Goal: Task Accomplishment & Management: Use online tool/utility

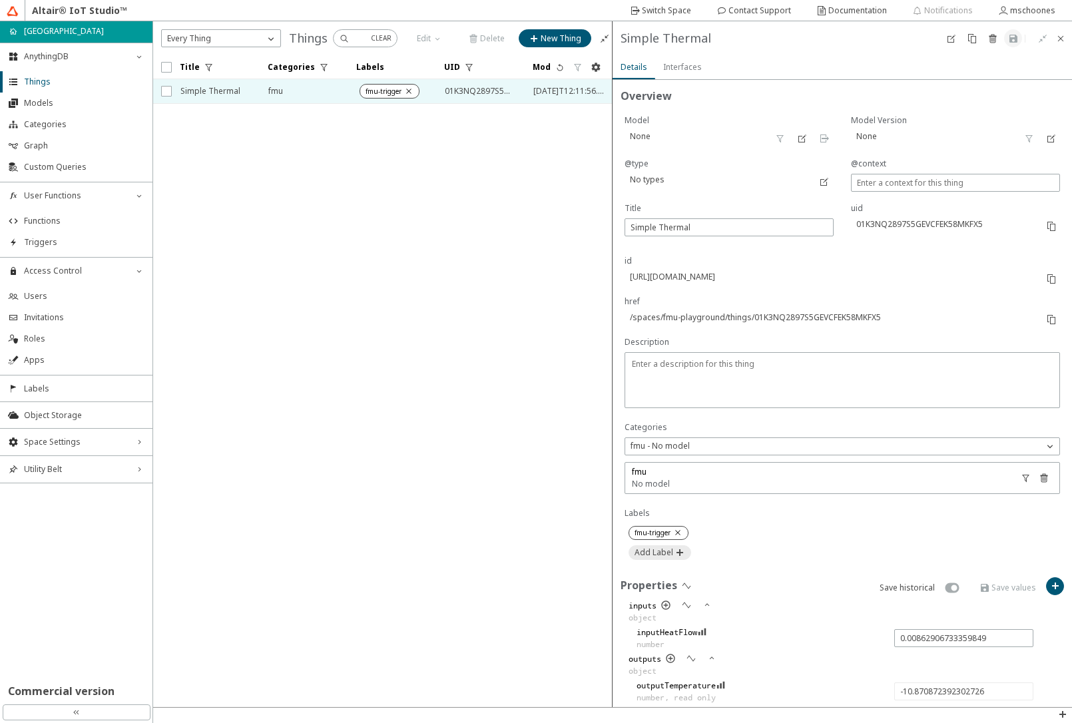
scroll to position [218, 0]
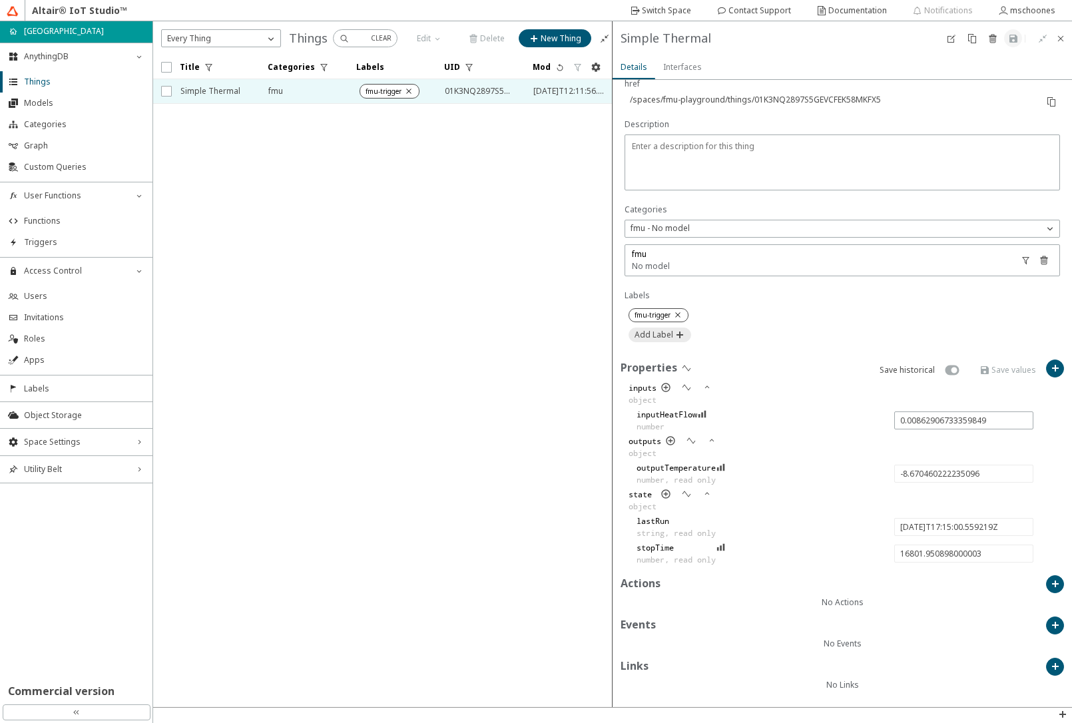
type input "-8.281578385132681"
type input "[DATE]T17:20:00.625716Z"
type input "17102.017395000003"
type input "-5.692545389991493"
type input "[DATE]T17:25:00.661965Z"
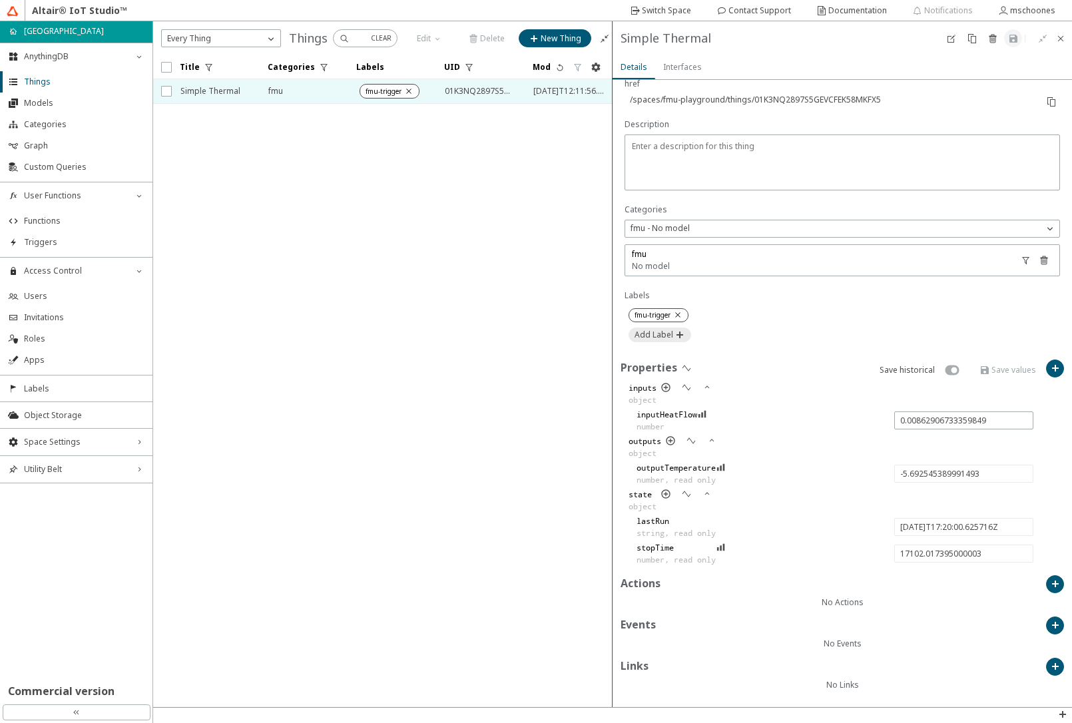
type input "17402.053644000003"
type input "-0.009941482871907433"
type input "-8.67481203060022"
type input "[DATE]T17:30:00.644038Z"
type input "17702.035717000002"
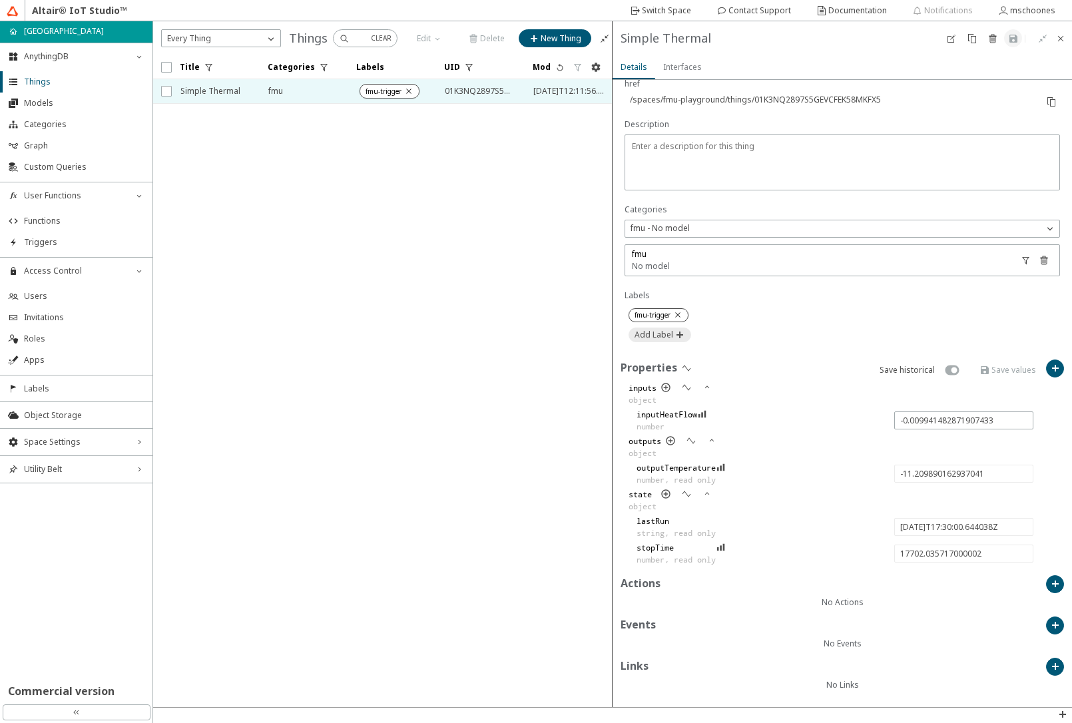
type input "-11.656809674565952"
type input "[DATE]T17:35:00.599053Z"
type input "18001.990732000002"
type input "0.00035398130375804797"
type input "-11.566544442107322"
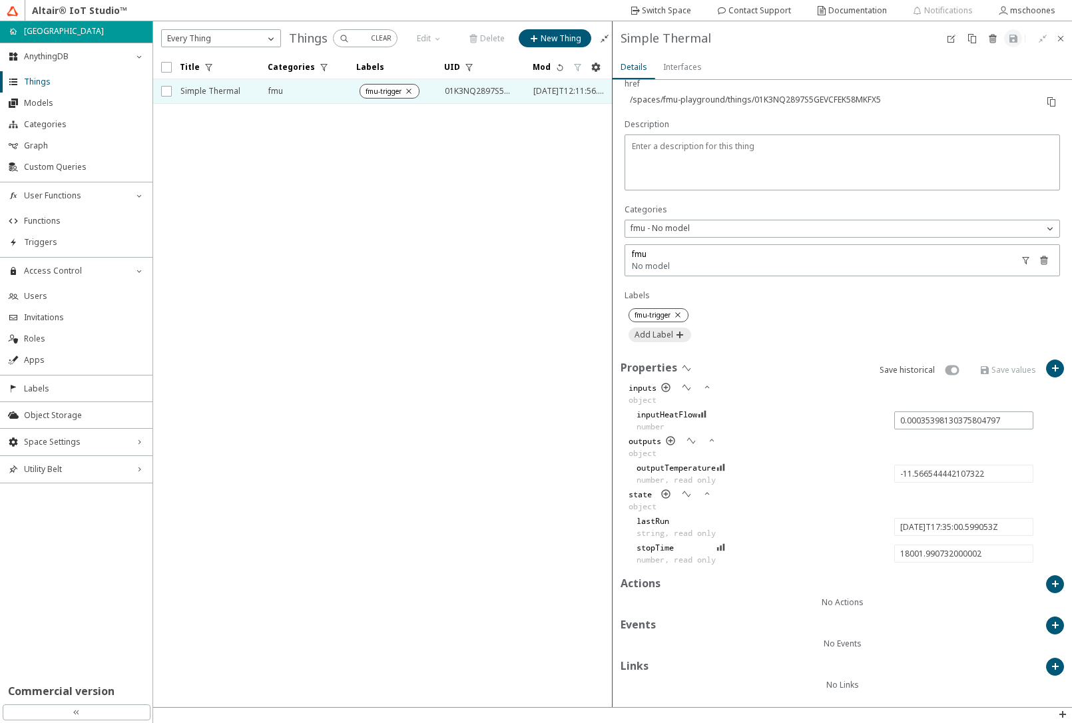
type input "[DATE]T17:40:00.560839Z"
type input "18301.952518000002"
type input "-11.44443299882492"
type input "[DATE]T17:45:00.564852Z"
type input "18601.956531000003"
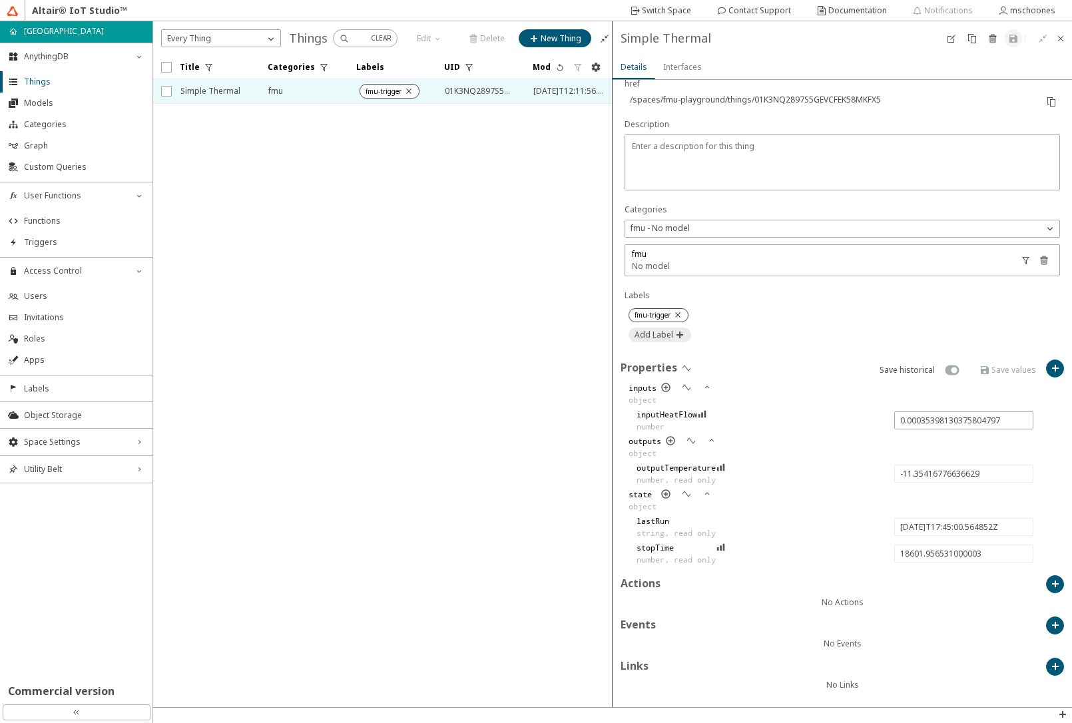
type input "-11.33817822450438"
type input "[DATE]T17:50:00.735435Z"
type input "18902.127114000003"
type input "0.0038578752963083166"
type input "-10.181413282221285"
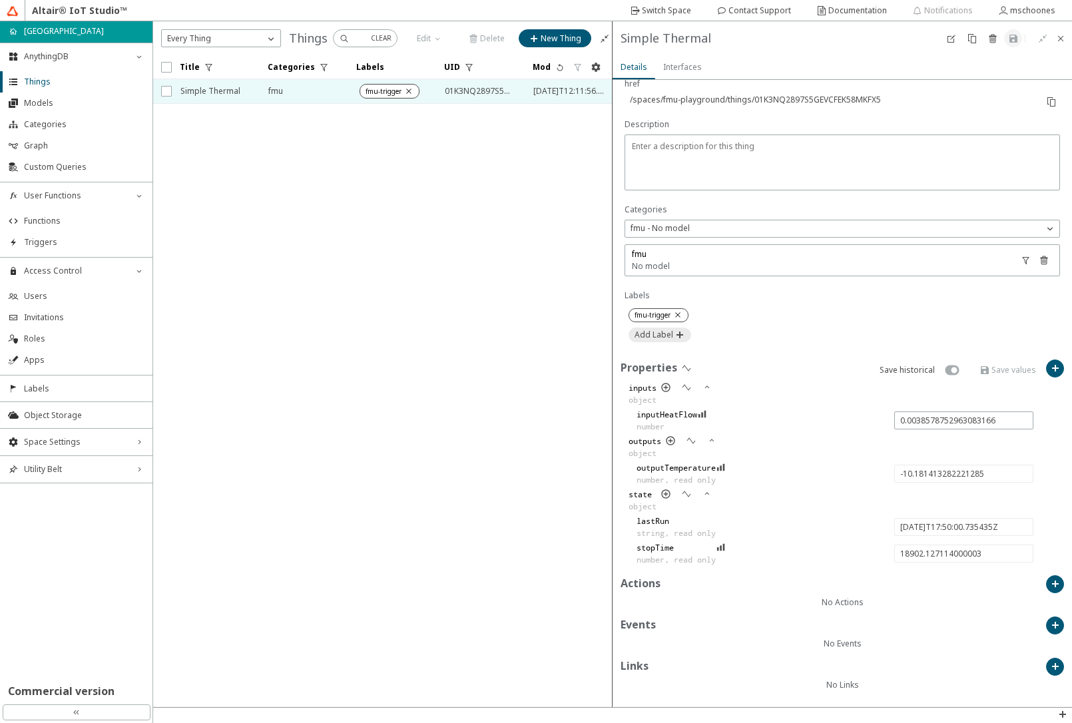
type input "[DATE]T17:55:00.580519Z"
type input "19201.972198000003"
type input "0.007826786276611165"
type input "-9.197655081662663"
type input "[DATE]T18:00:00.591154Z"
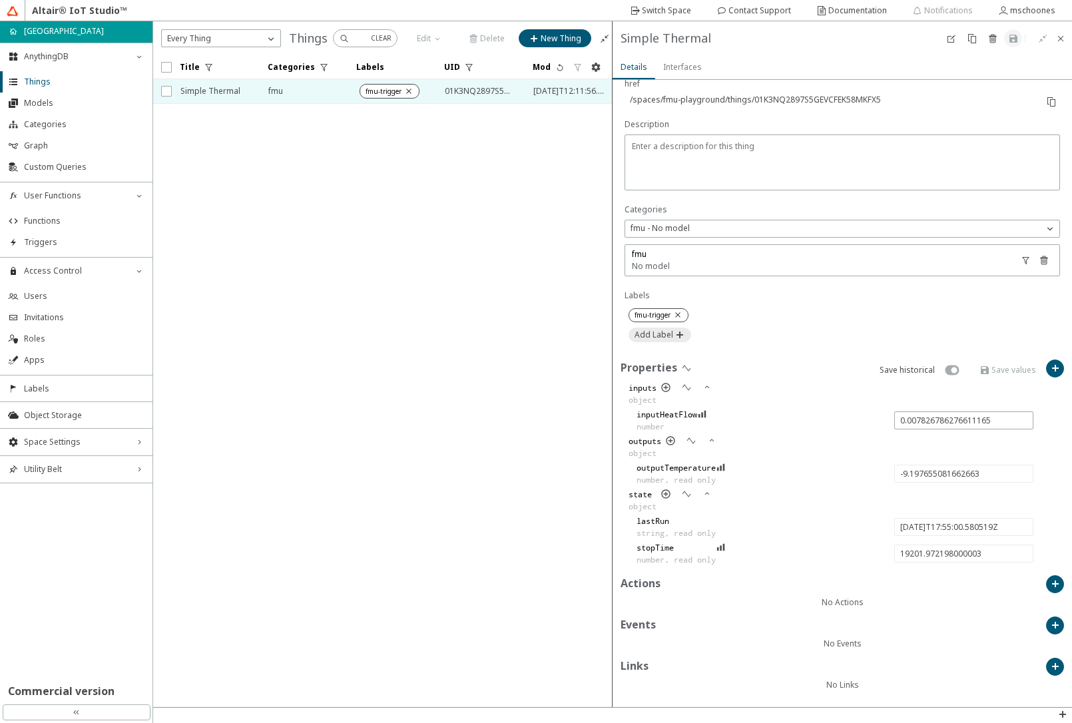
type input "19501.982833000002"
type input "-7.866628654577976"
type input "[DATE]T18:05:00.595929Z"
type input "19801.987608000003"
type input "-6.709331468245372"
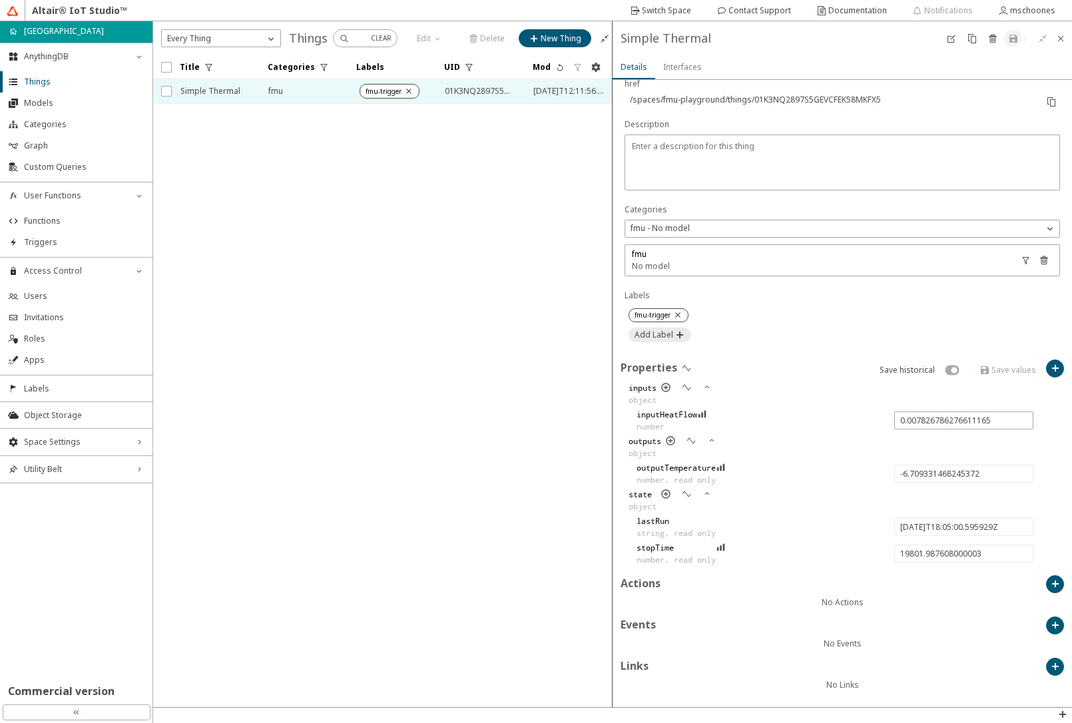
type input "[DATE]T18:10:00.578976Z"
type input "20101.970655000005"
type input "-0.004312140082758229"
type input "-8.00320925070727"
type input "[DATE]T18:15:00.633649Z"
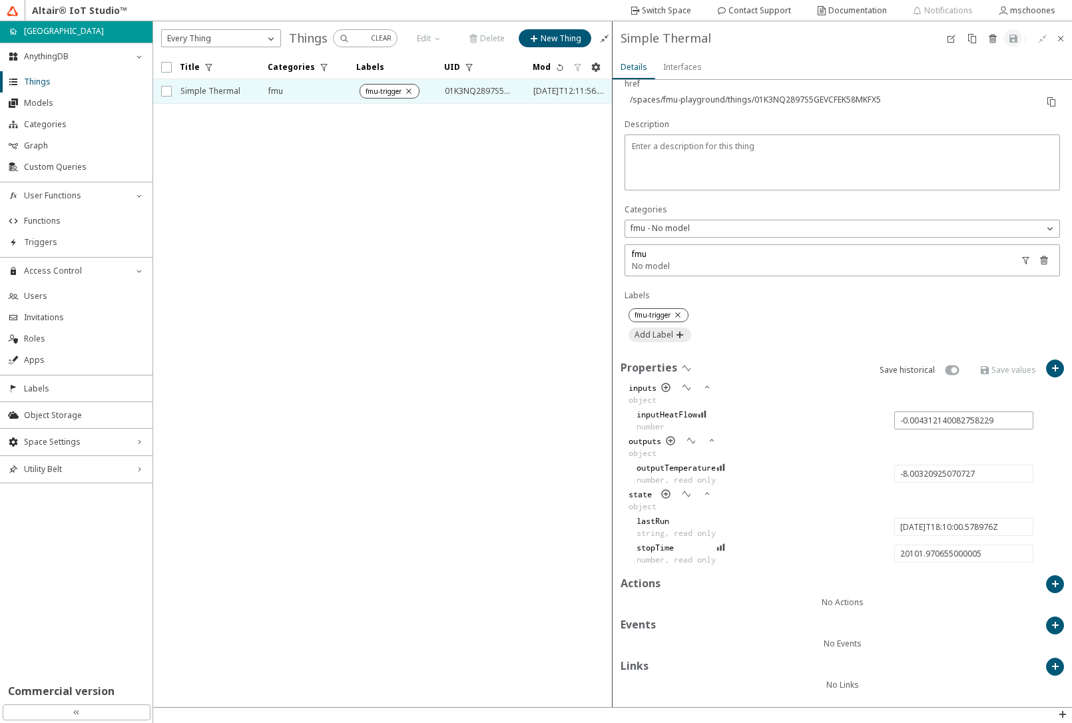
type input "20402.025328000003"
type input "-9.102804971811109"
type input "[DATE]T18:20:00.576988Z"
type input "20701.968667000005"
type input "-10.590130213856261"
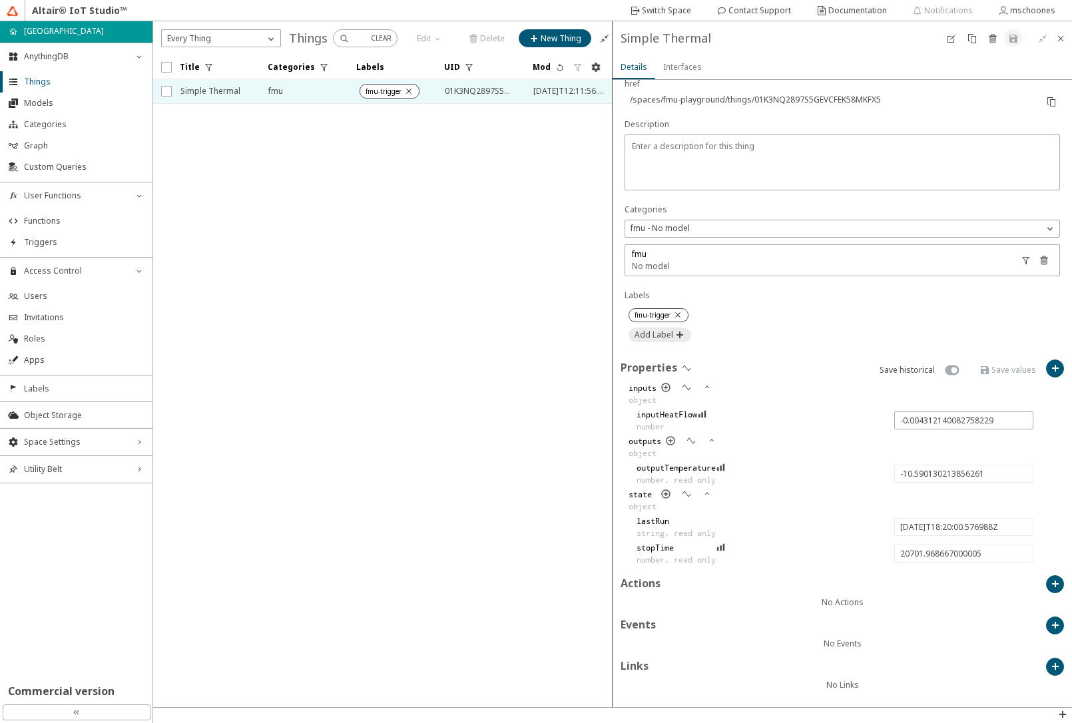
type input "[DATE]T18:25:00.549448Z"
type input "21001.941127000006"
type input "0.0026081154268890235"
click at [61, 218] on span "Functions" at bounding box center [84, 221] width 121 height 11
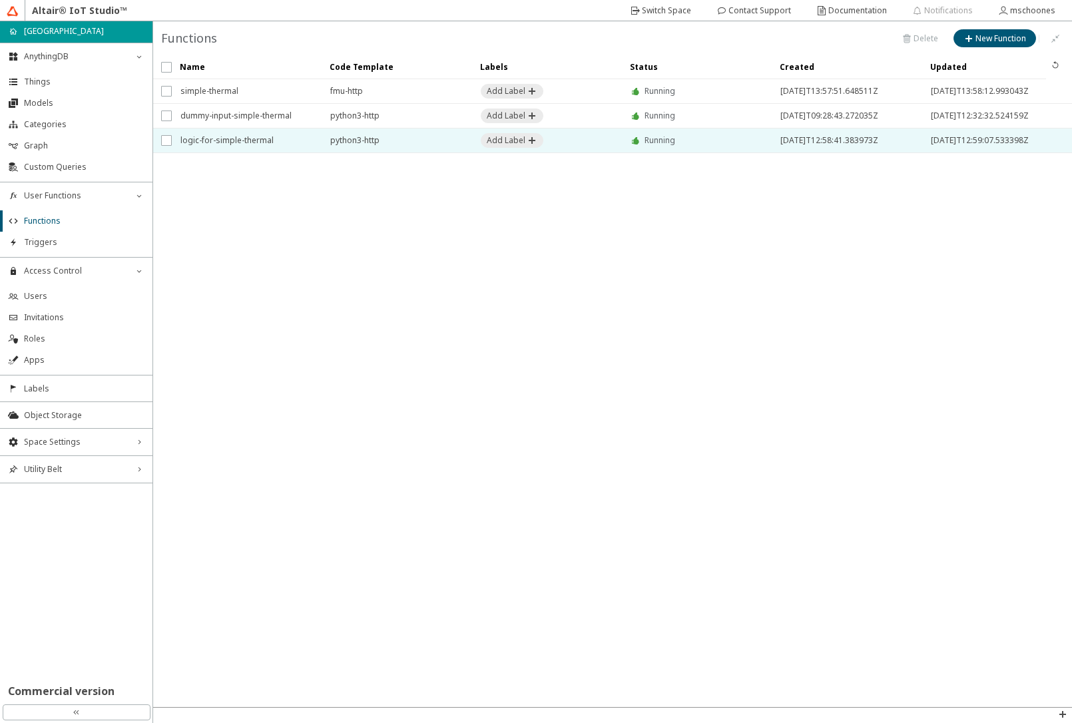
click at [216, 138] on span "logic-for-simple-thermal" at bounding box center [246, 141] width 133 height 24
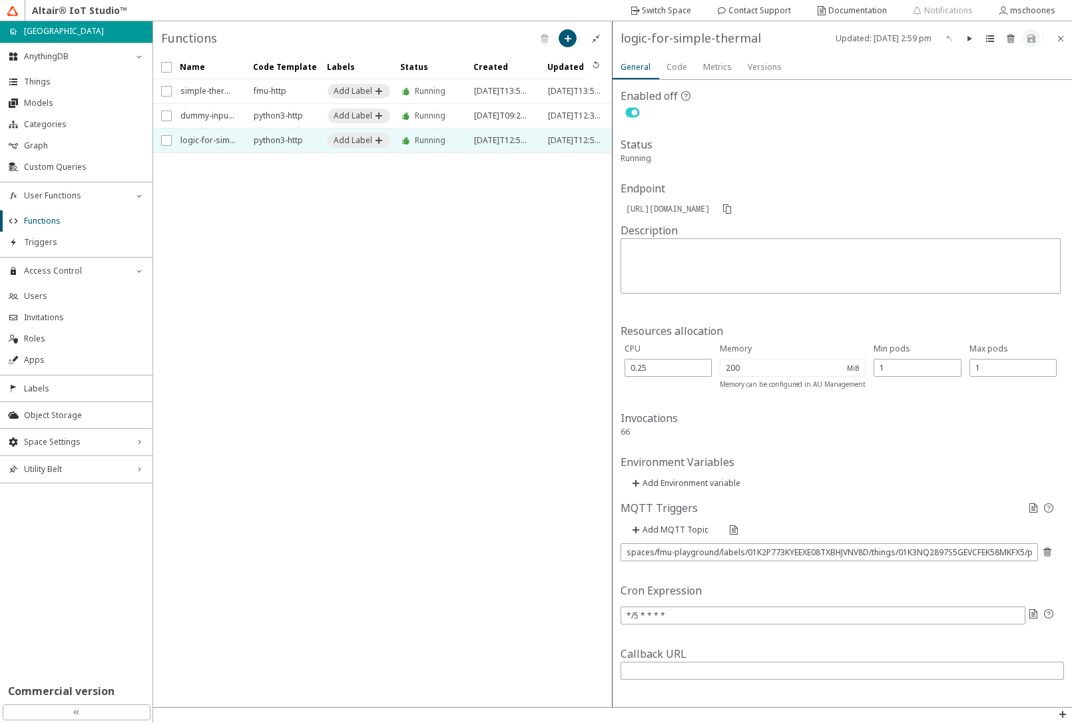
click at [0, 0] on slot "Code" at bounding box center [0, 0] width 0 height 0
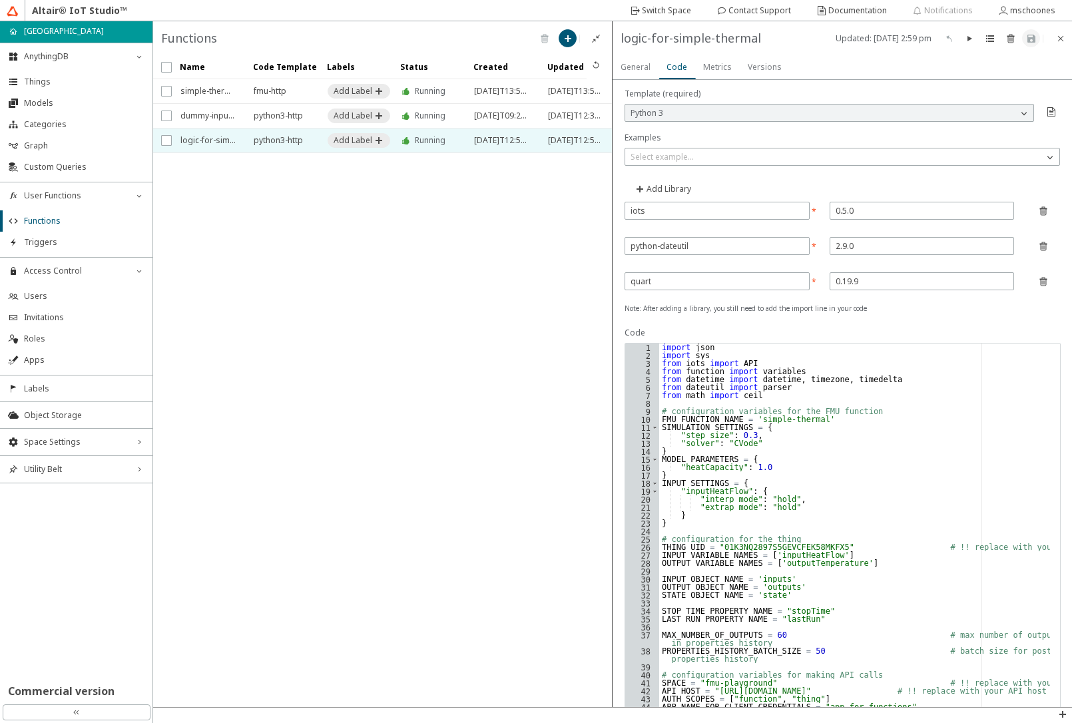
type textarea "from math import ceil"
click at [771, 394] on div "import json import sys from iots import API from function import variables from…" at bounding box center [854, 673] width 391 height 659
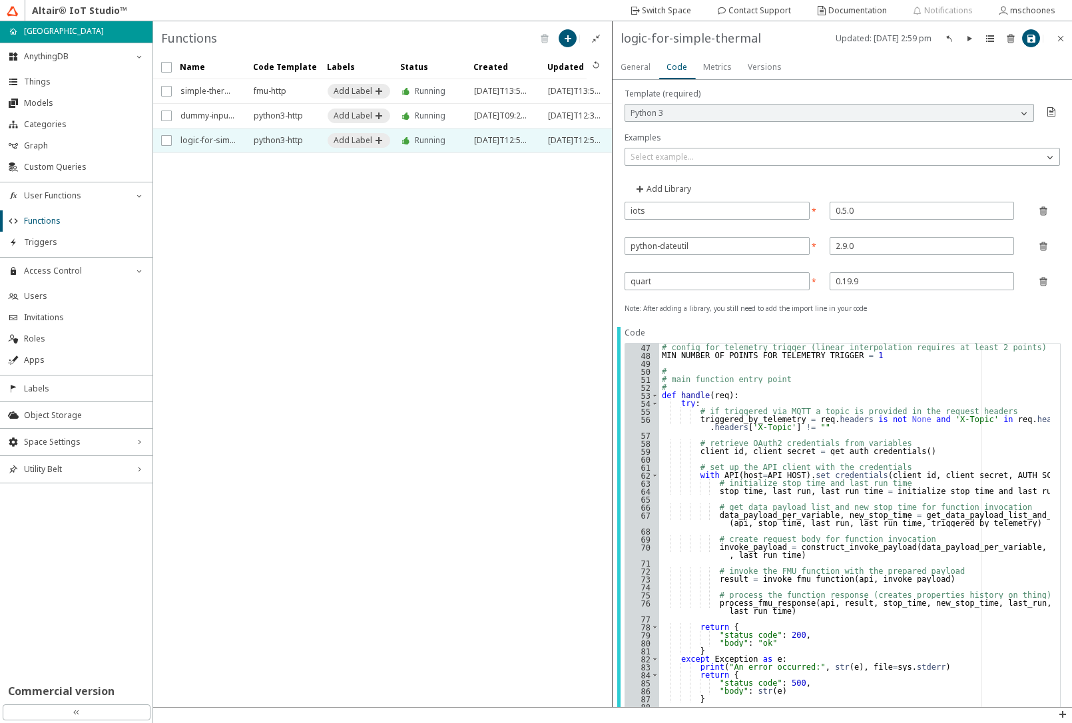
scroll to position [527, 0]
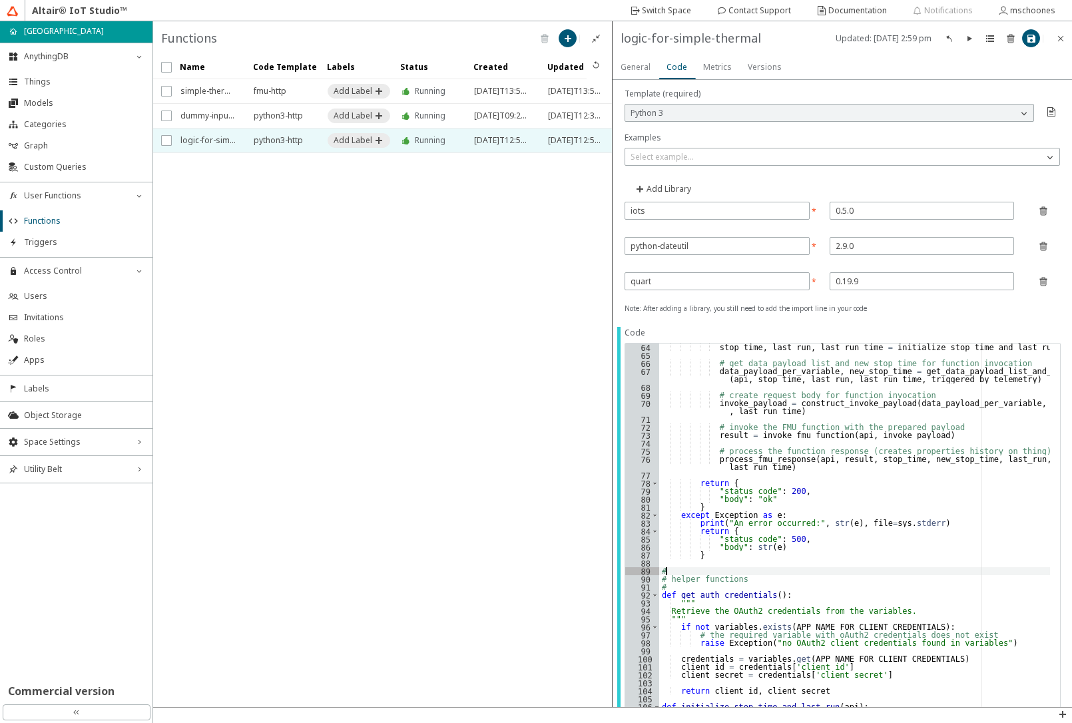
click at [664, 571] on div "stop_time , last_run , last_run_time = initialize_stop_time_and_last_run ( api …" at bounding box center [854, 669] width 391 height 651
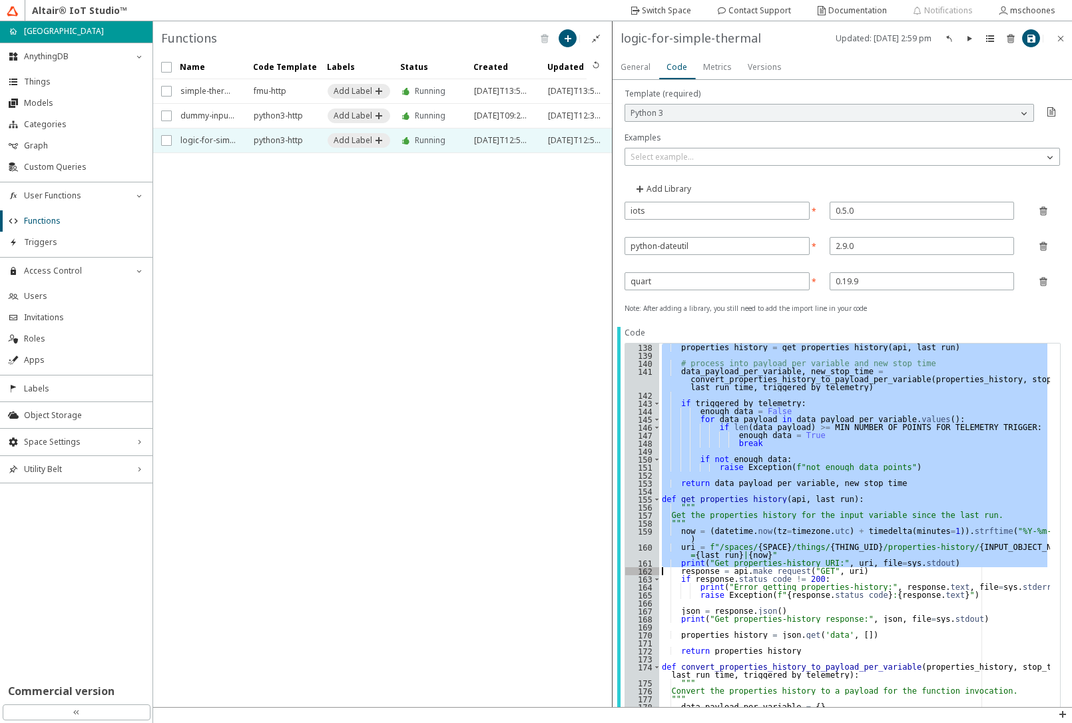
type textarea "print("Post properties-history response:", response.json(), file=sys.stdout)"
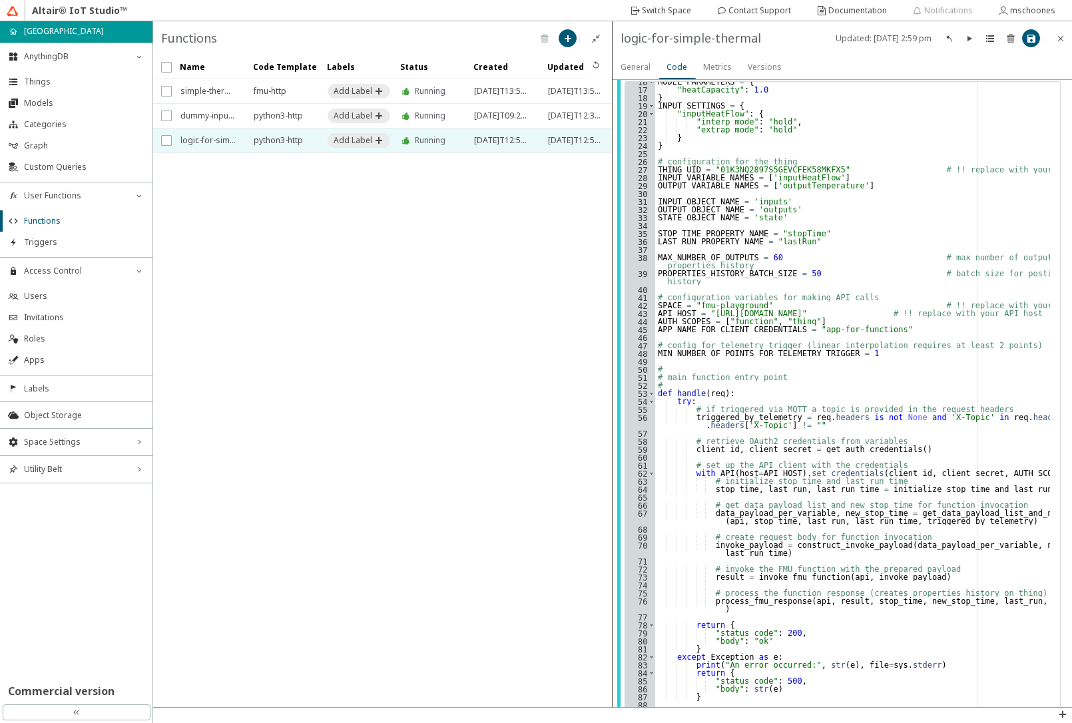
scroll to position [286, 0]
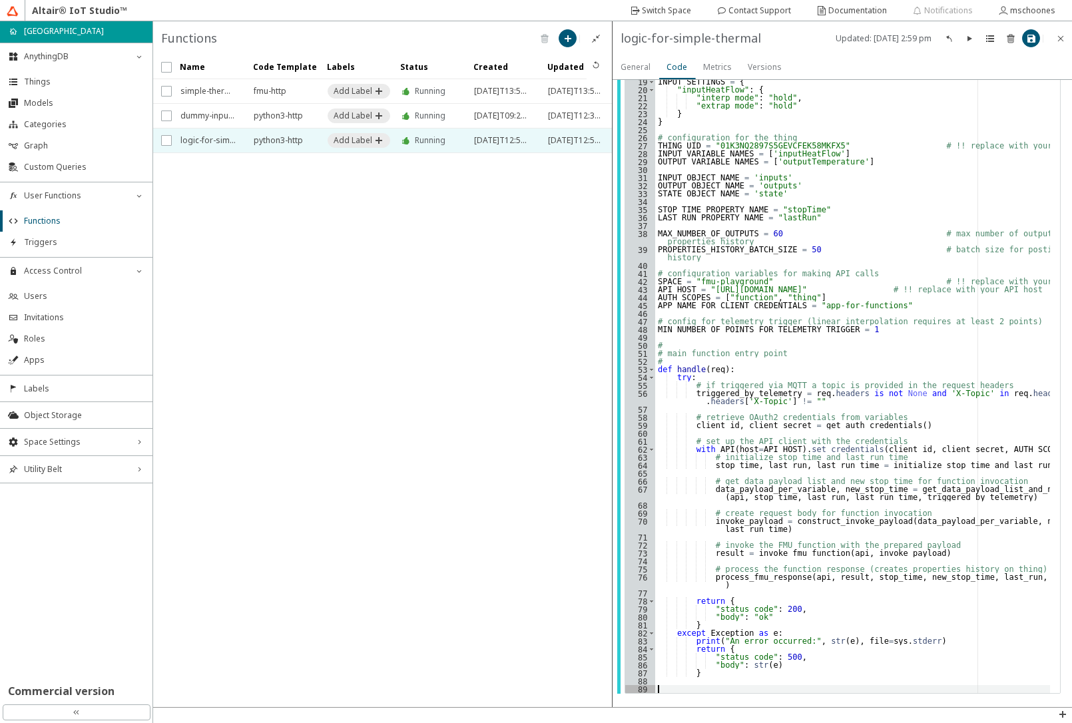
paste textarea "print("Post properties-history response:", response.json(), file=sys.stdout)"
type textarea "print("Post properties-history response:", response.json(), file=sys.stdout)"
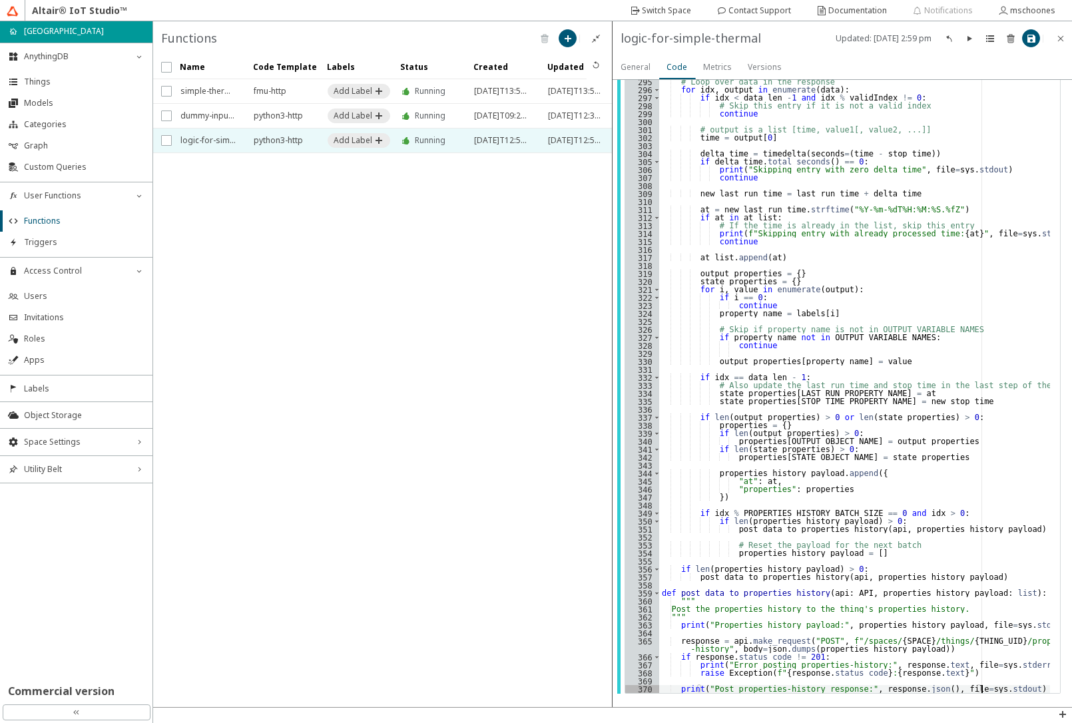
scroll to position [2482, 0]
click at [1030, 35] on iron-icon at bounding box center [1031, 38] width 11 height 11
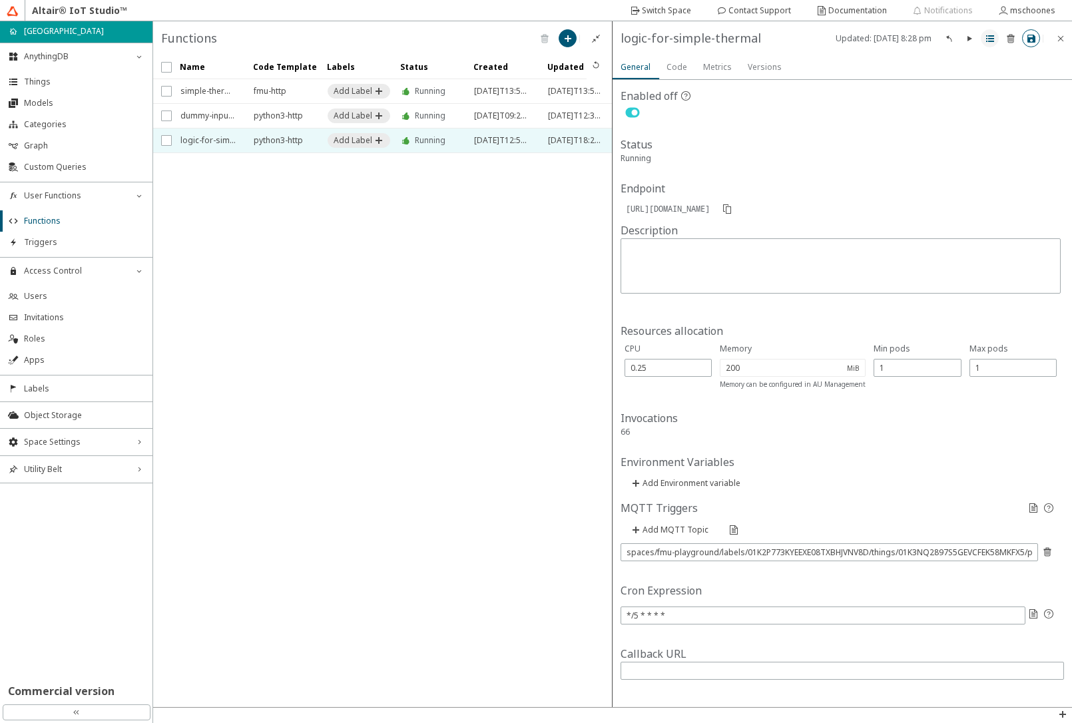
click at [988, 41] on iron-icon at bounding box center [990, 38] width 11 height 11
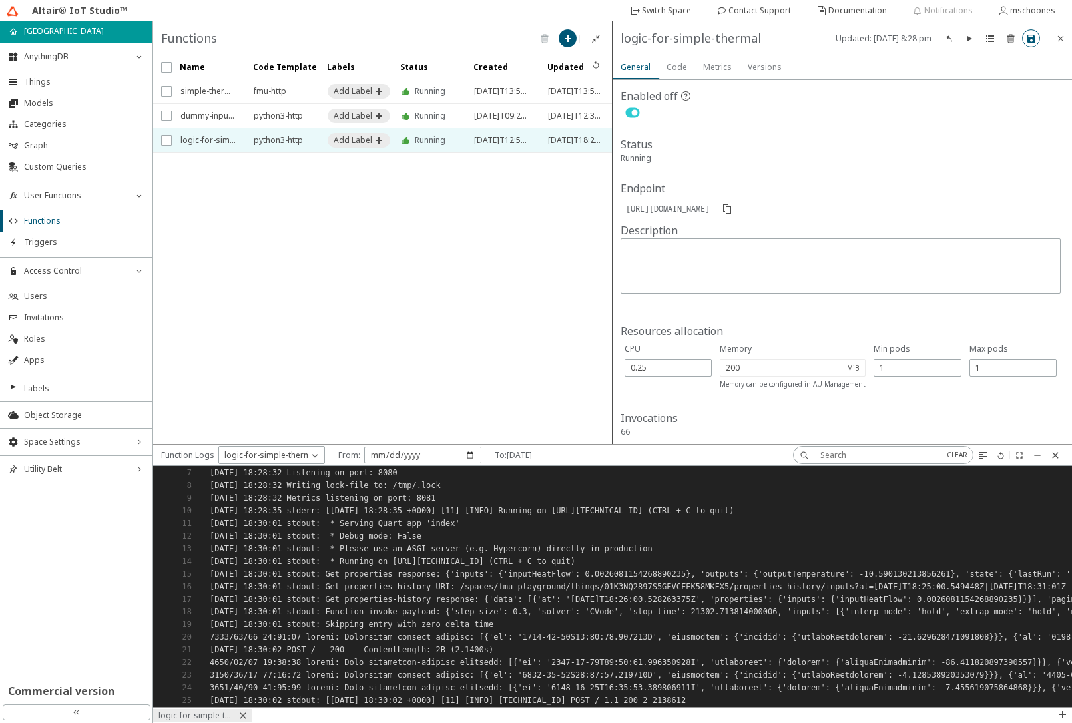
scroll to position [85, 0]
click at [55, 81] on span "Things" at bounding box center [84, 82] width 121 height 11
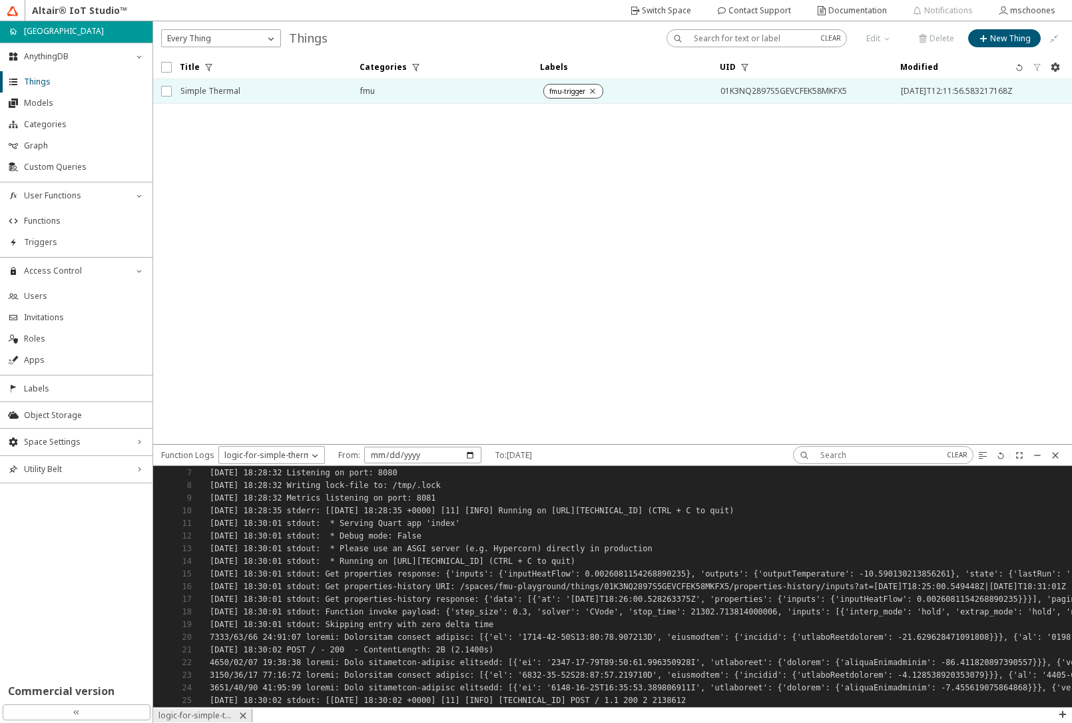
click at [249, 92] on span "Simple Thermal" at bounding box center [261, 91] width 163 height 24
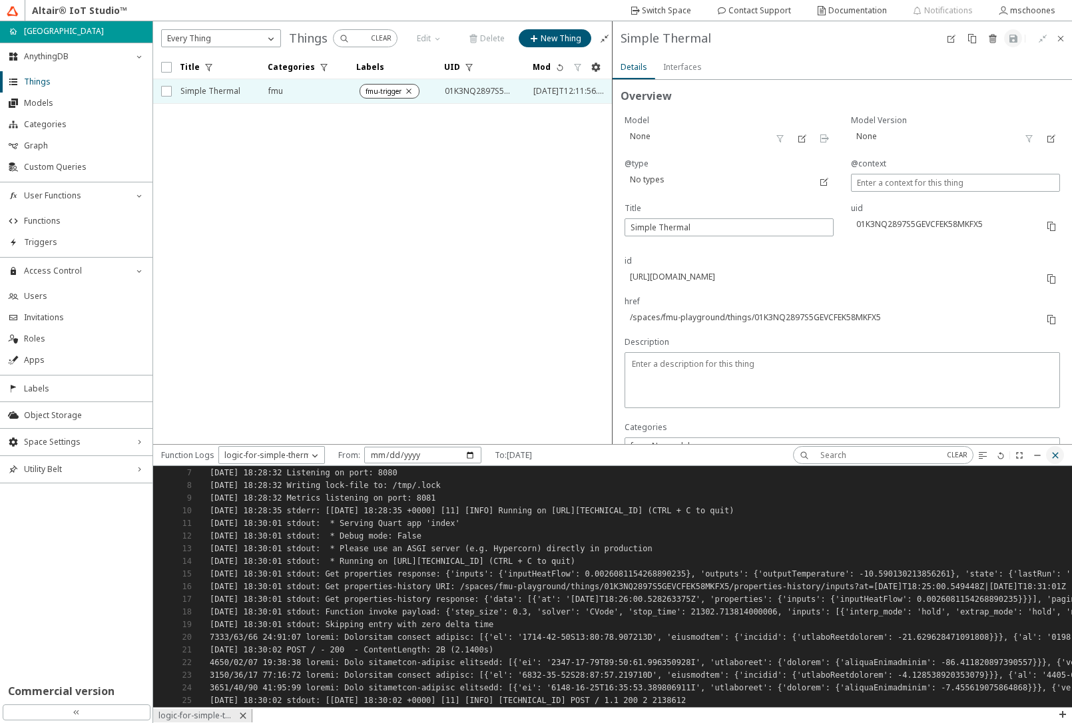
click at [1052, 454] on iron-icon at bounding box center [1055, 455] width 11 height 11
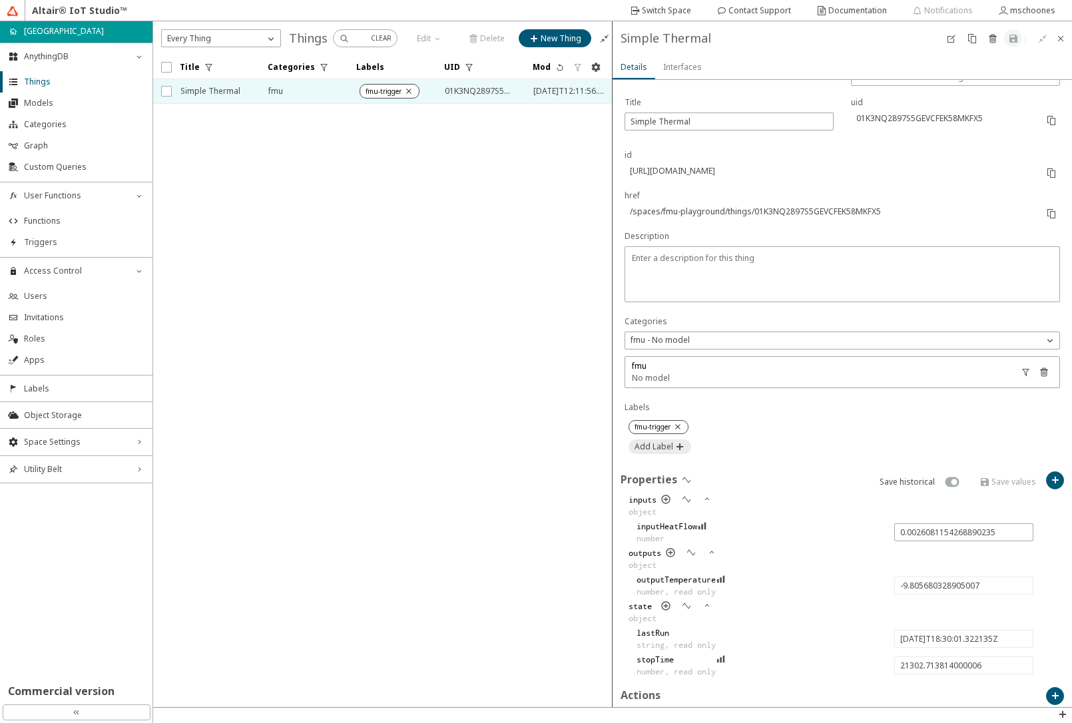
scroll to position [218, 0]
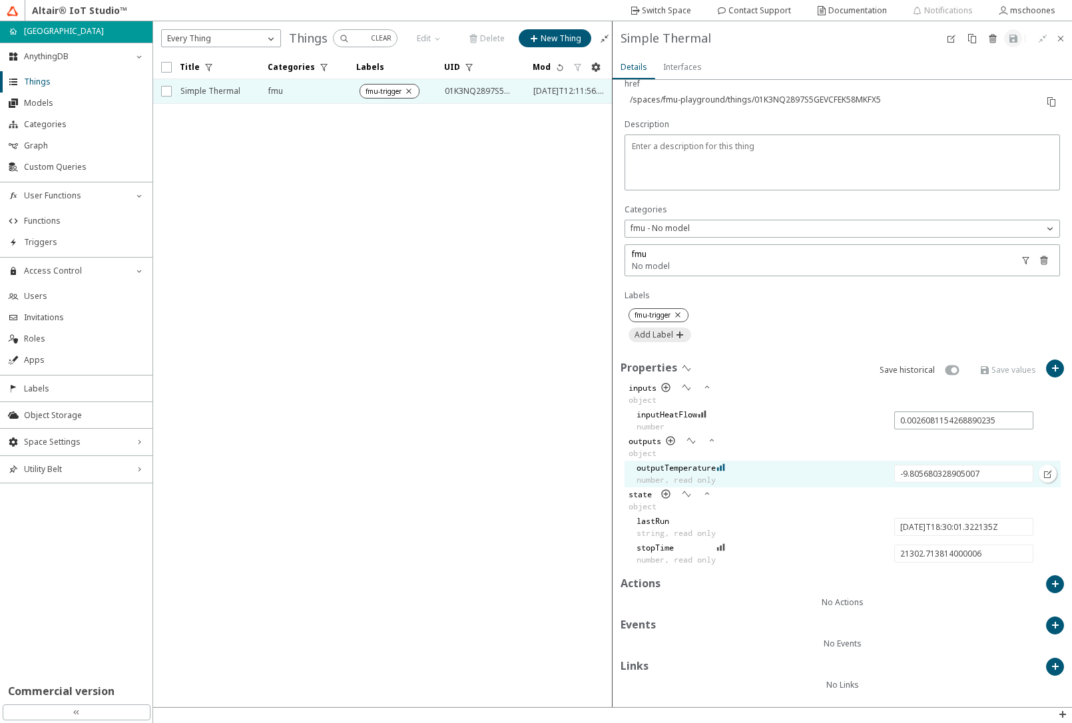
click at [725, 469] on iron-icon at bounding box center [721, 467] width 9 height 11
type input "-9.025324527928884"
type input "[DATE]T18:35:00.525074Z"
type input "21601.916753000005"
type input "0.008079080667556615"
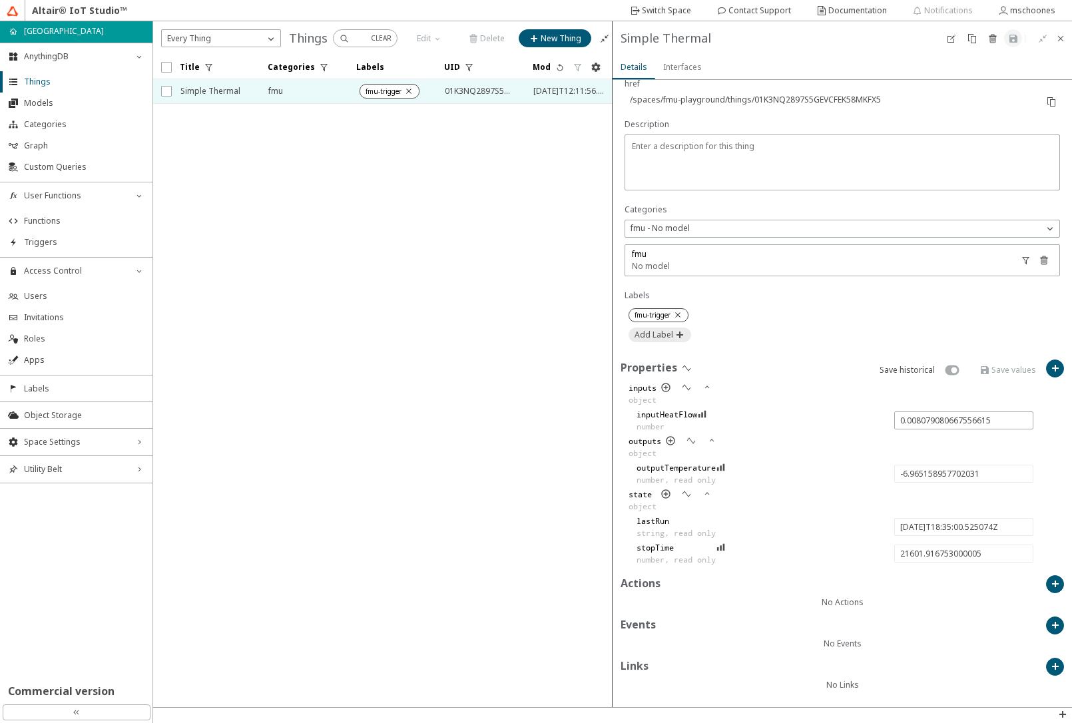
type input "-6.600243195612405"
type input "[DATE]T18:40:00.693055Z"
type input "21902.084734000004"
type input "-4.177431446716194"
type input "[DATE]T18:45:00.580115Z"
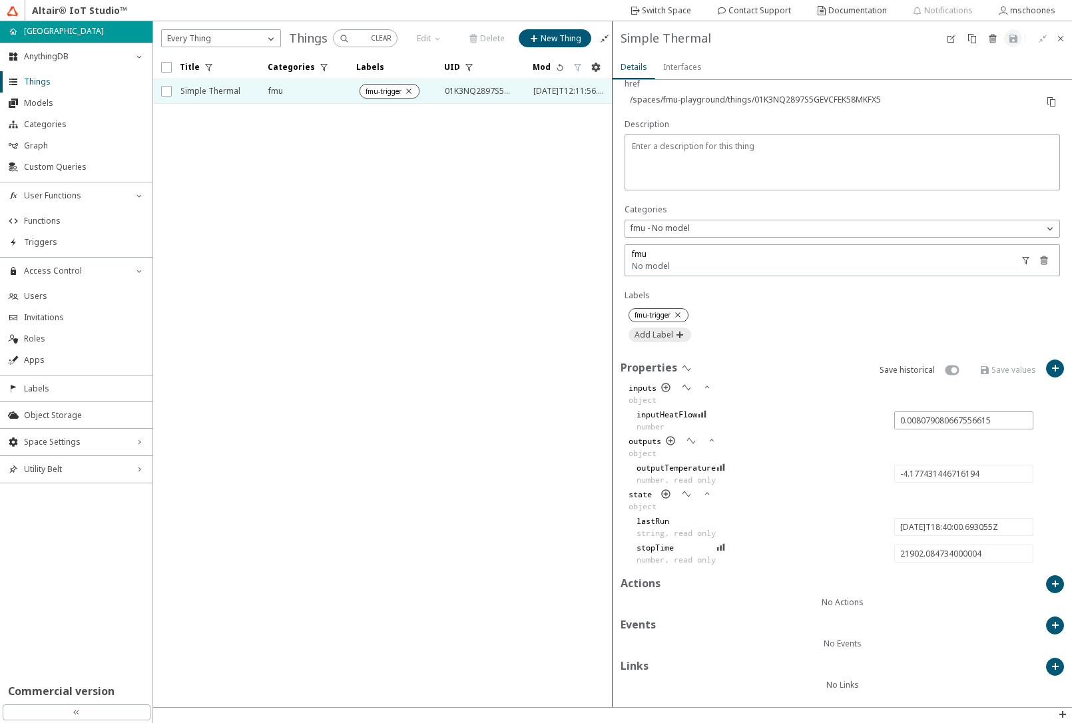
type input "22201.971794000005"
type input "-2.117265876489348"
type input "[DATE]T18:50:00.602387Z"
type input "22501.994066000003"
type input "-1.753527309164687"
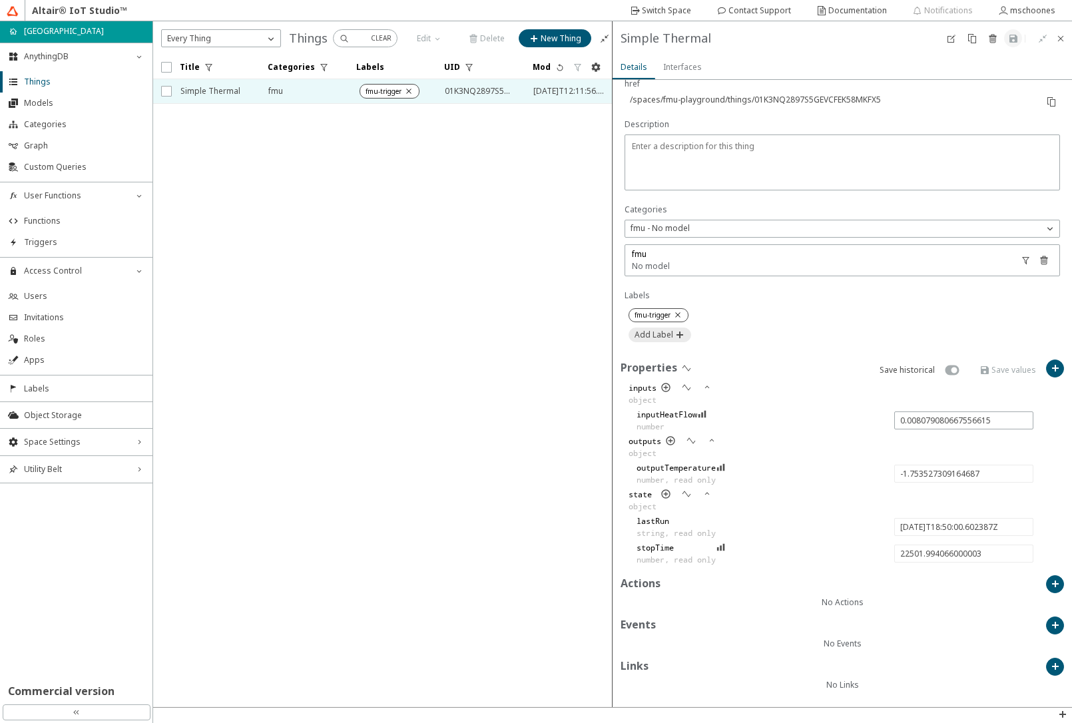
type input "0.003349356492541382"
type input "-0.7486488894841028"
type input "[DATE]T18:55:00.623726Z"
type input "22802.015405000002"
type input "0.0072769193463888115"
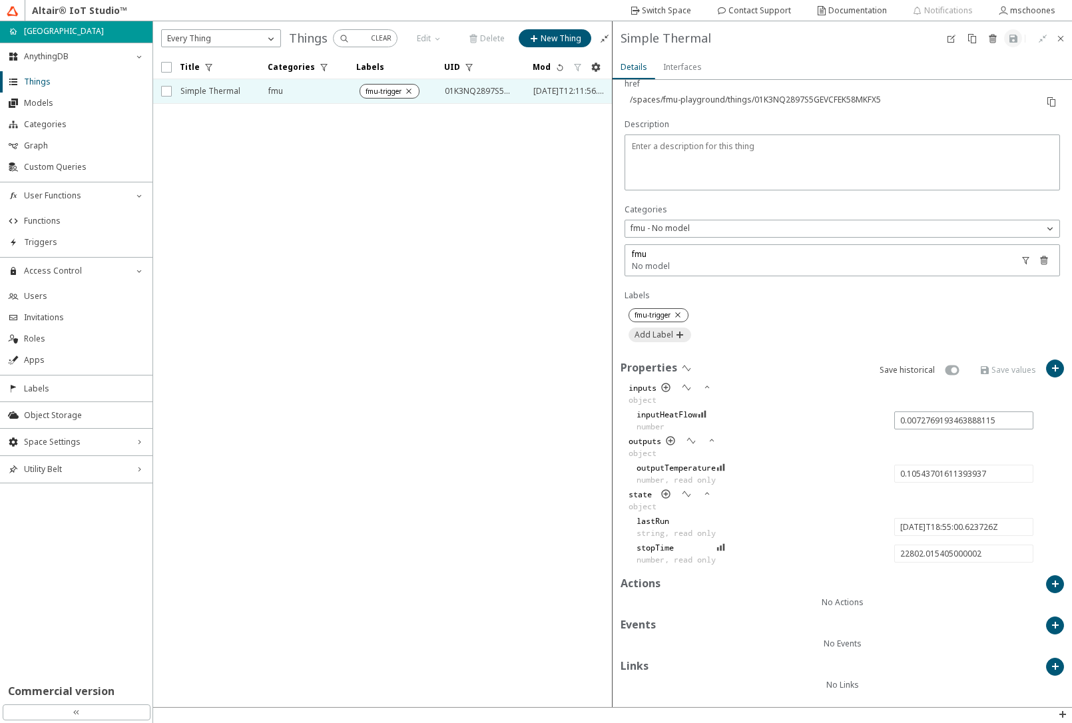
type input "0.2560481524943609"
type input "[DATE]T19:00:00.590912Z"
type input "23101.982591000004"
